Goal: Task Accomplishment & Management: Use online tool/utility

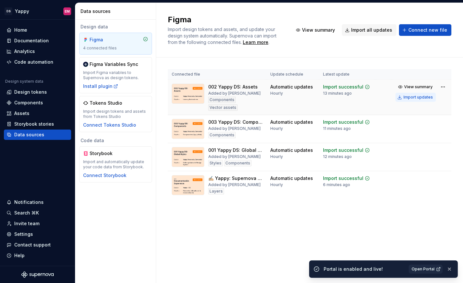
click at [357, 96] on div "Import updates" at bounding box center [417, 97] width 29 height 5
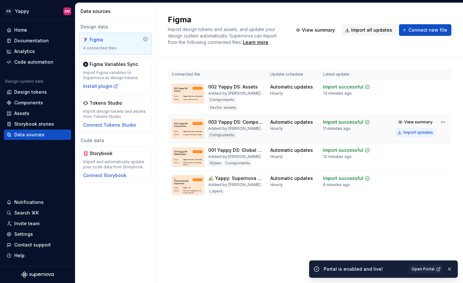
click at [357, 132] on div "Import updates" at bounding box center [417, 132] width 29 height 5
click at [357, 160] on button "Import updates" at bounding box center [415, 160] width 40 height 9
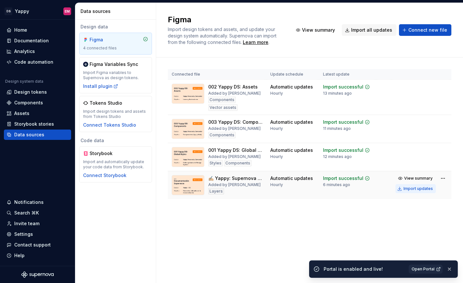
click at [357, 188] on button "Import updates" at bounding box center [415, 188] width 40 height 9
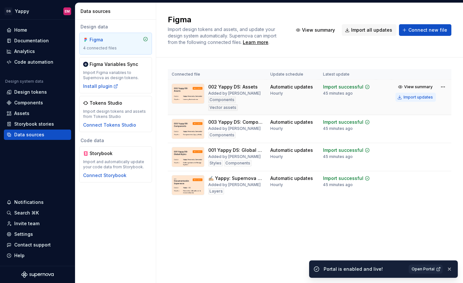
click at [357, 101] on button "Import updates" at bounding box center [415, 97] width 40 height 9
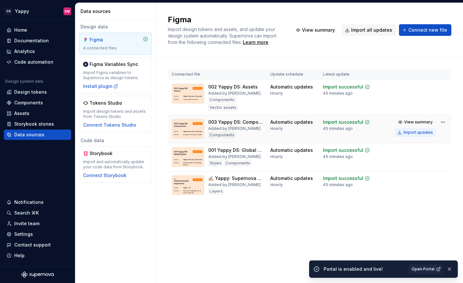
click at [357, 134] on div "Import updates" at bounding box center [417, 132] width 29 height 5
click at [357, 161] on div "Import updates" at bounding box center [417, 160] width 29 height 5
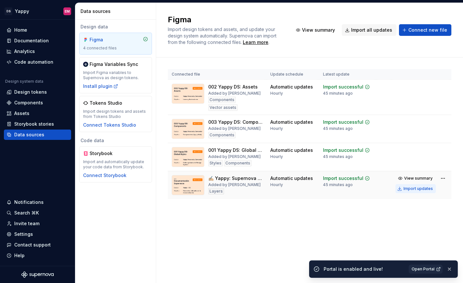
click at [357, 185] on button "Import updates" at bounding box center [415, 188] width 40 height 9
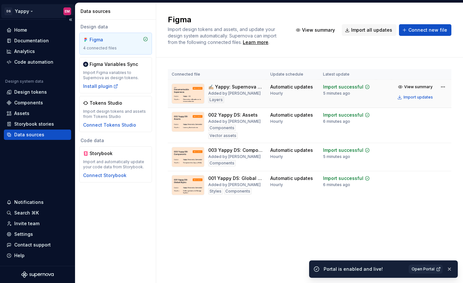
click at [22, 14] on html "DS Yappy EM Home Documentation Analytics Code automation Design system data Des…" at bounding box center [231, 141] width 463 height 283
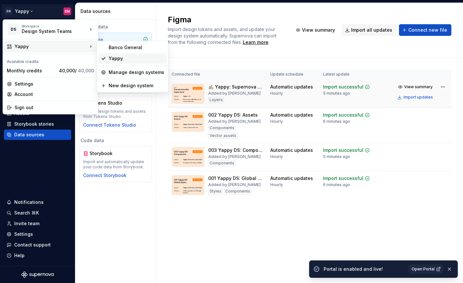
click at [127, 58] on div "Yappy" at bounding box center [137, 58] width 56 height 6
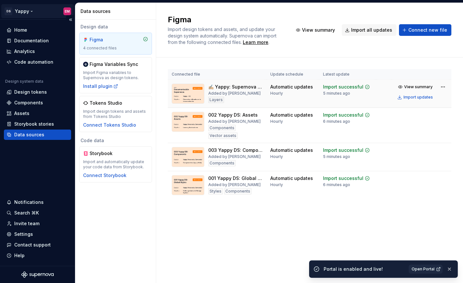
click at [24, 10] on html "DS Yappy EM Home Documentation Analytics Code automation Design system data Des…" at bounding box center [231, 141] width 463 height 283
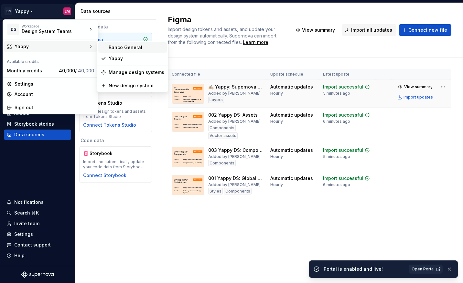
click at [120, 50] on div "Banco General" at bounding box center [137, 47] width 56 height 6
